Goal: Task Accomplishment & Management: Manage account settings

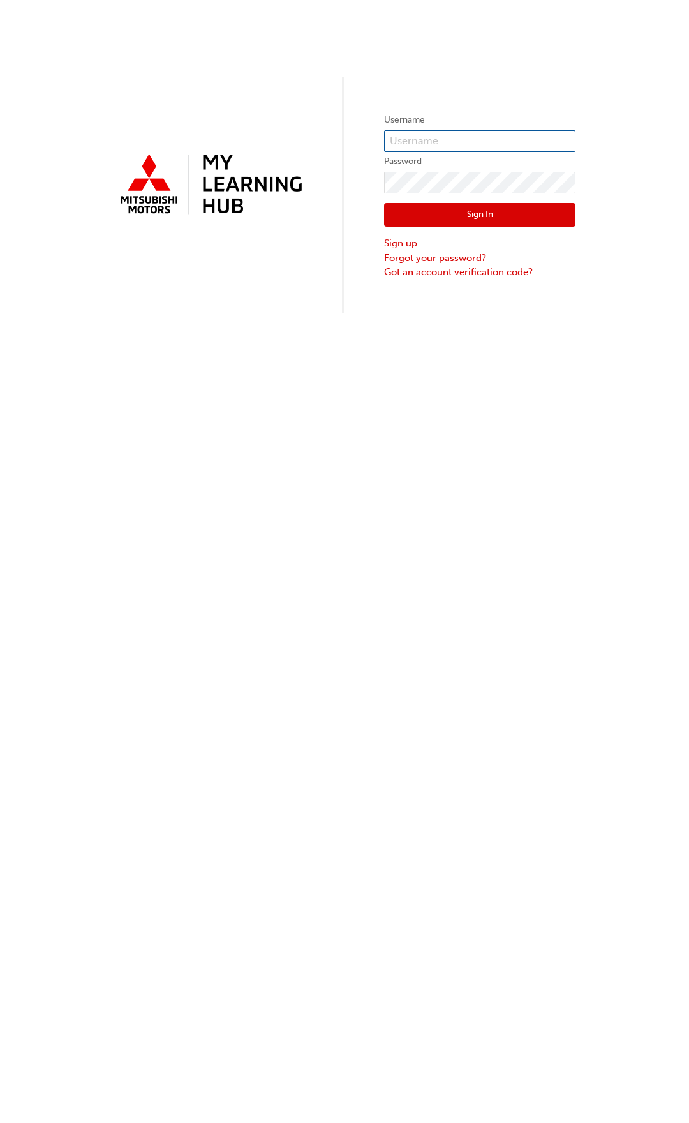
type input "0005009114"
click at [455, 222] on button "Sign In" at bounding box center [480, 215] width 192 height 24
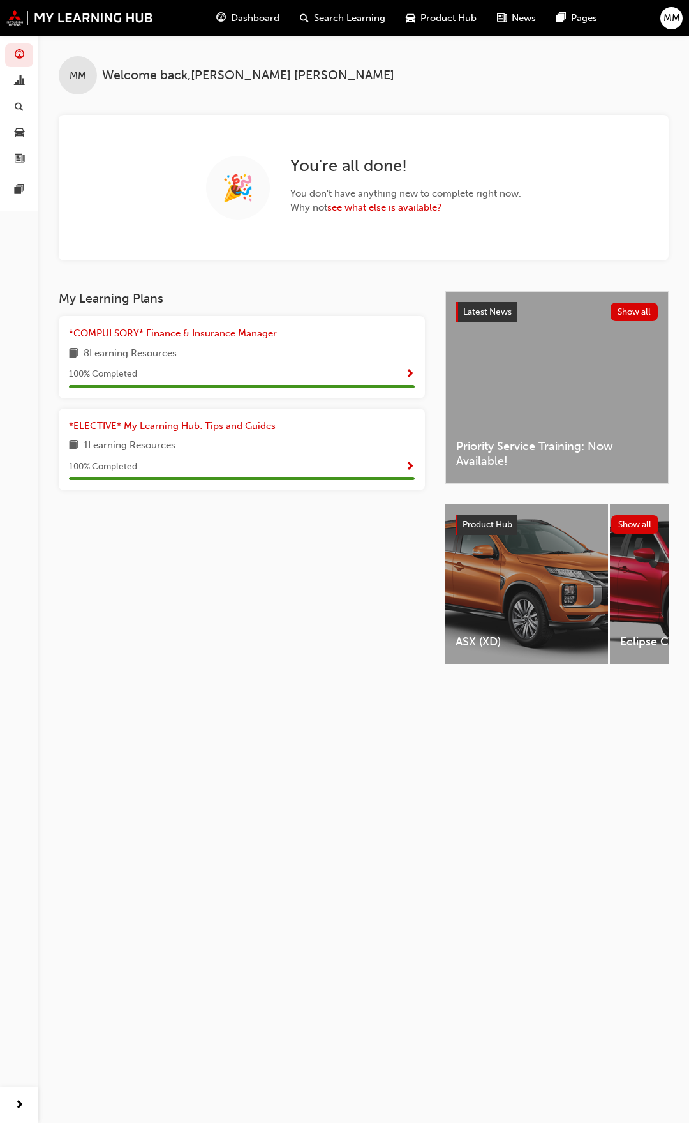
click at [675, 17] on span "MM" at bounding box center [672, 18] width 17 height 15
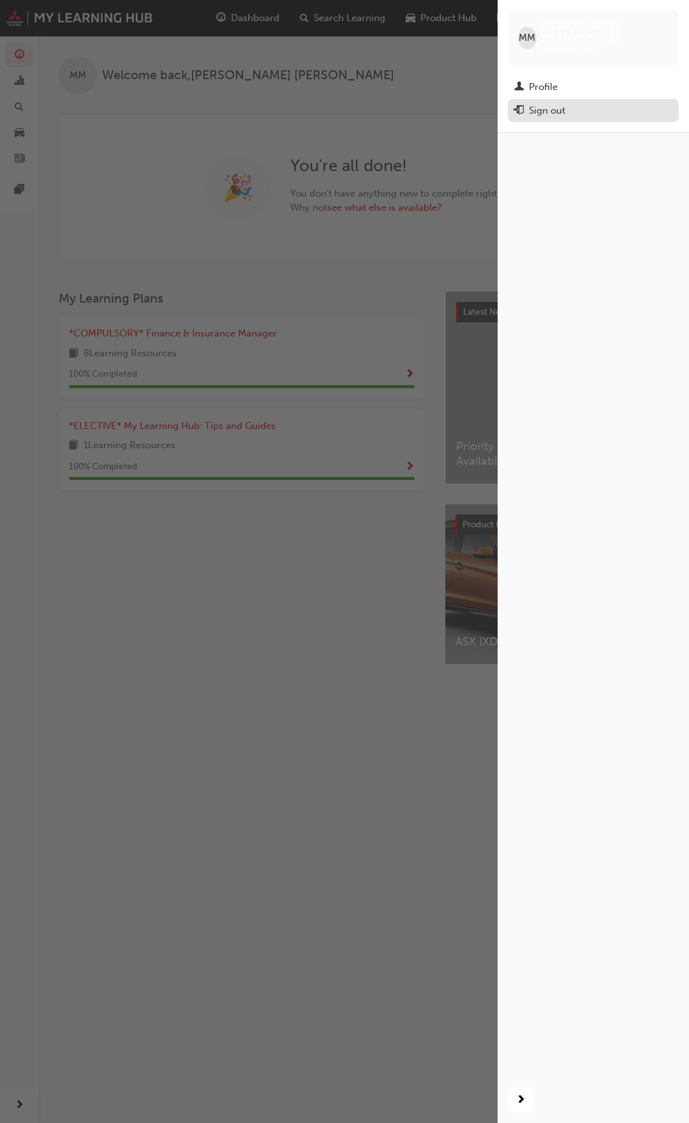
click at [560, 103] on div "Sign out" at bounding box center [547, 110] width 36 height 15
